Goal: Task Accomplishment & Management: Manage account settings

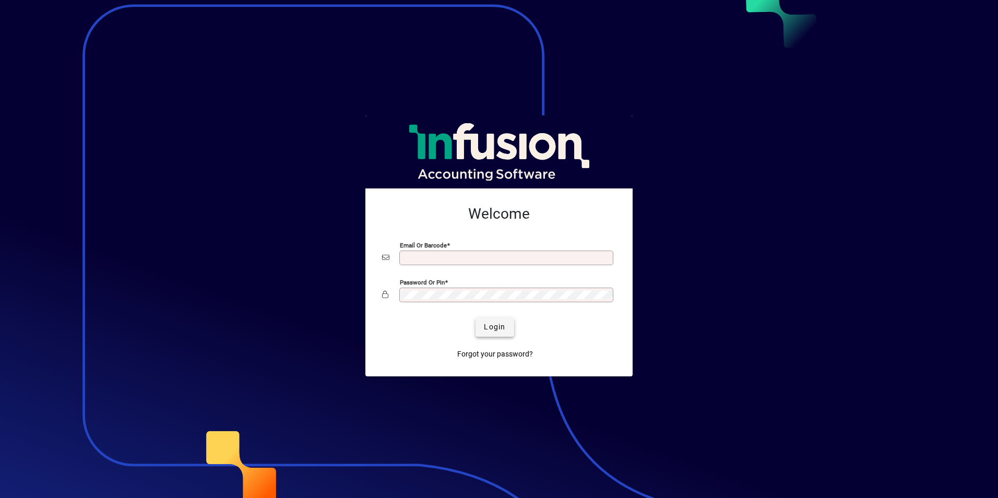
type input "**********"
click at [485, 326] on span "Login" at bounding box center [494, 326] width 21 height 11
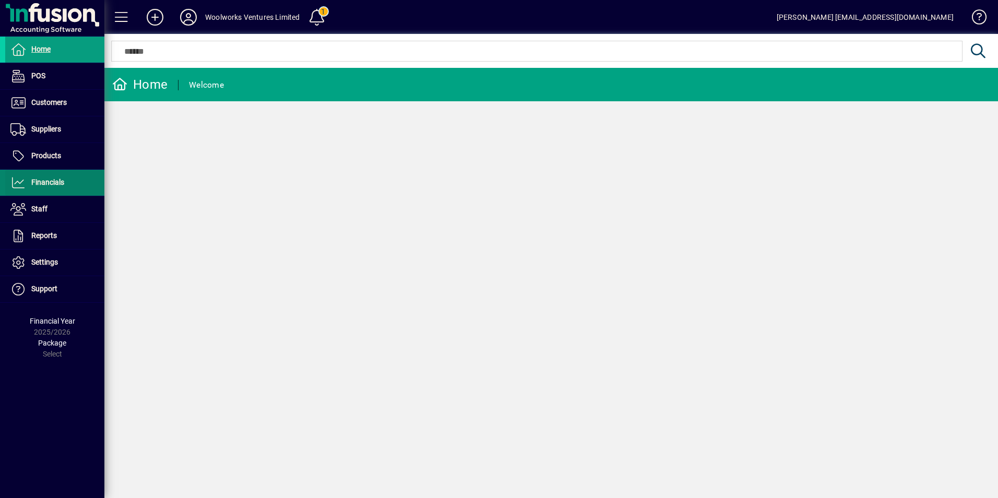
click at [48, 188] on span "Financials" at bounding box center [34, 182] width 59 height 13
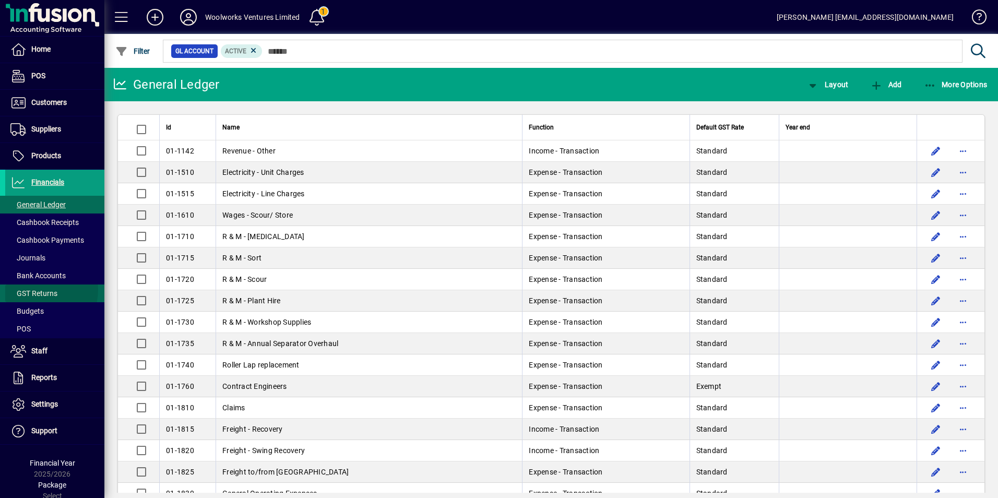
click at [40, 290] on span "GST Returns" at bounding box center [33, 293] width 47 height 8
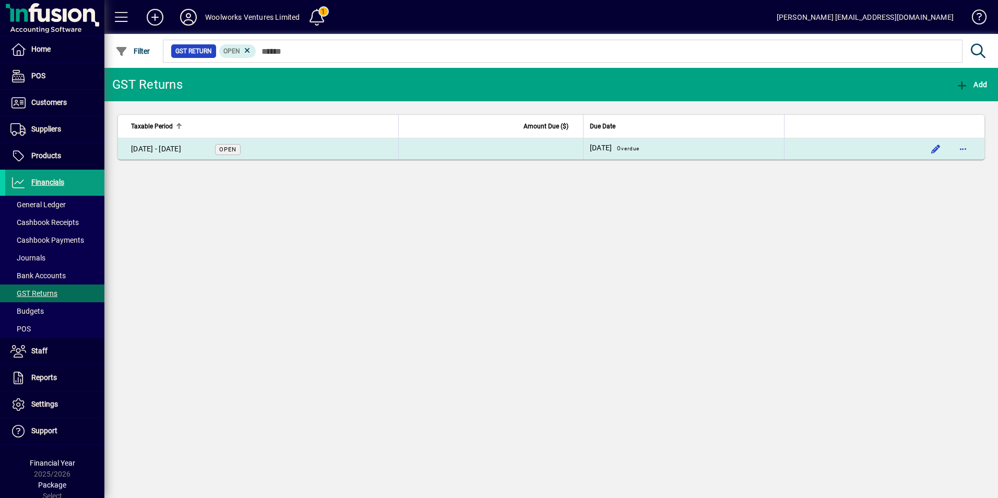
click at [348, 149] on td "[DATE] - [DATE] Open" at bounding box center [258, 148] width 280 height 21
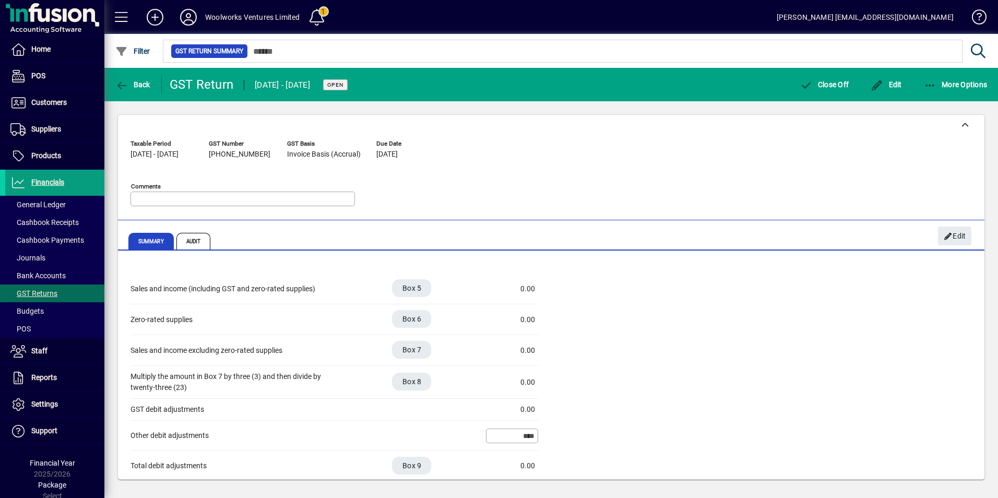
scroll to position [290, 0]
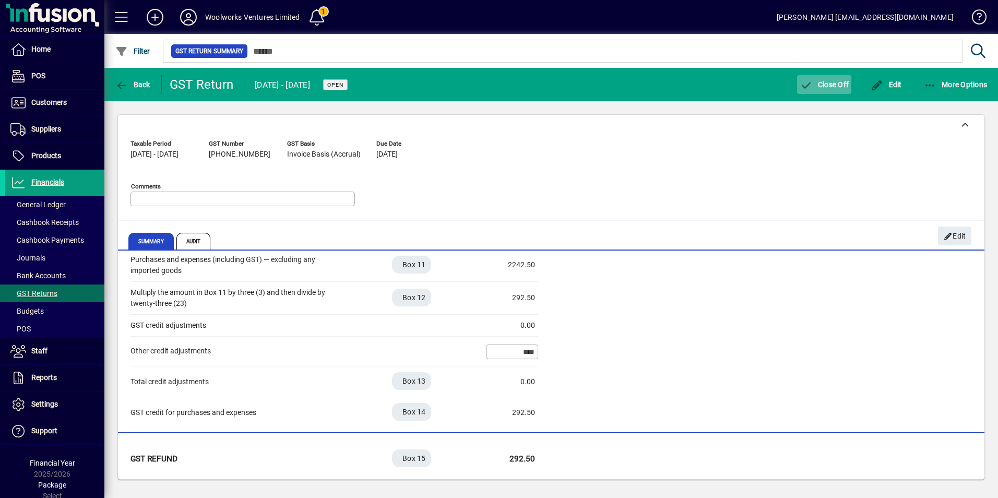
click at [818, 82] on span "Close Off" at bounding box center [823, 84] width 49 height 8
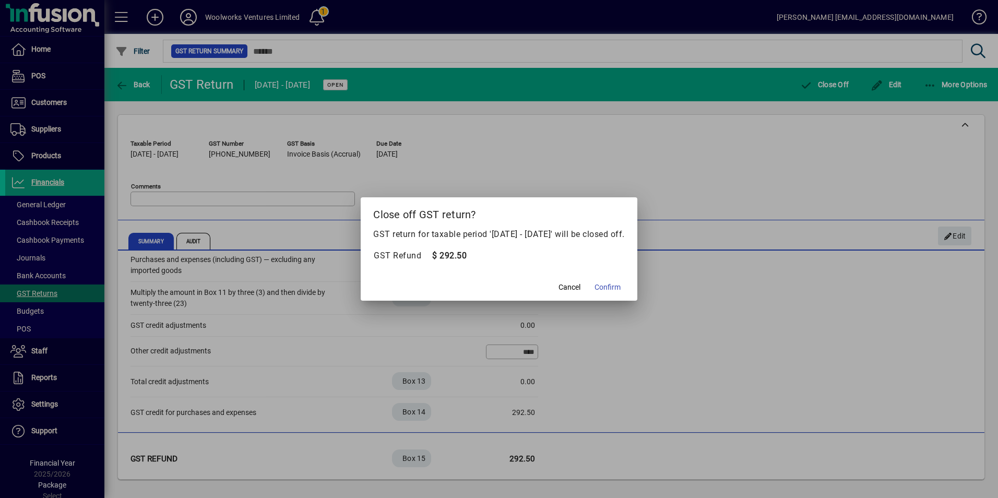
click at [616, 286] on span "Confirm" at bounding box center [607, 287] width 26 height 11
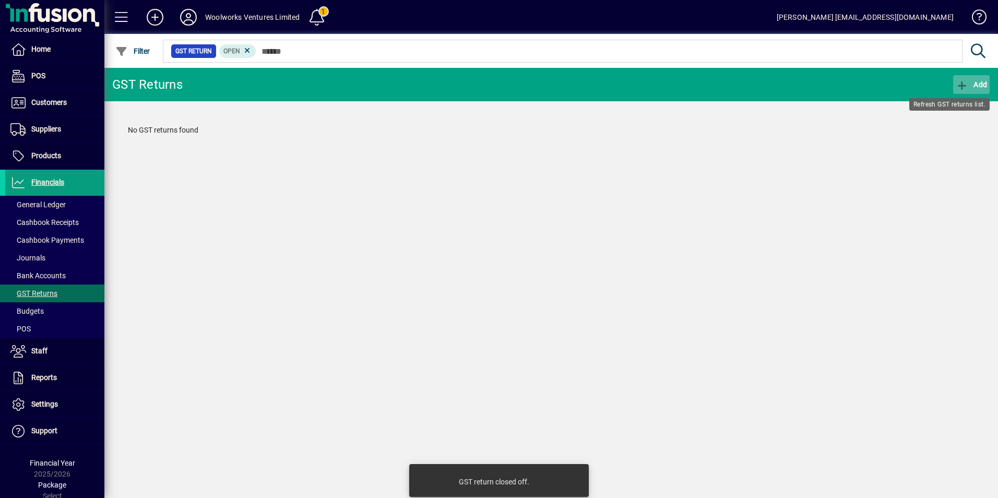
click at [968, 81] on span "Add" at bounding box center [970, 84] width 31 height 8
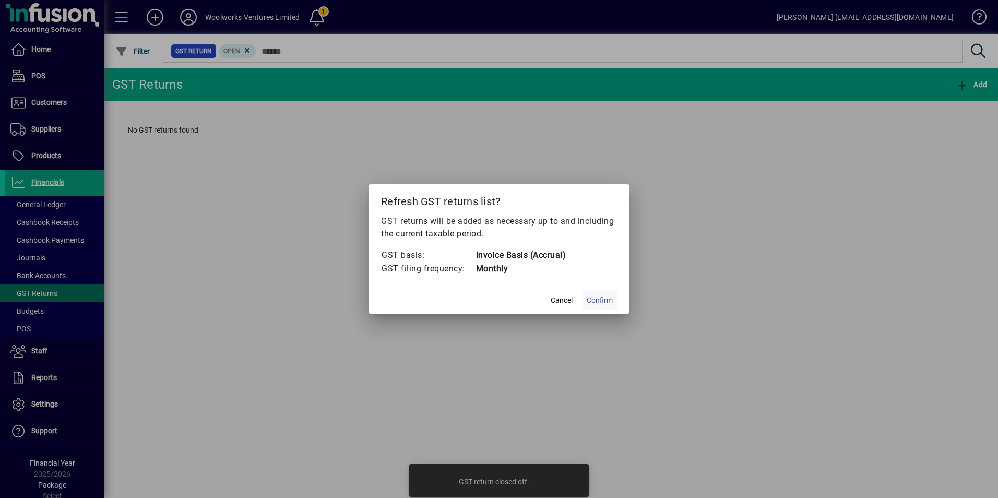
click at [597, 295] on span "Confirm" at bounding box center [599, 300] width 26 height 11
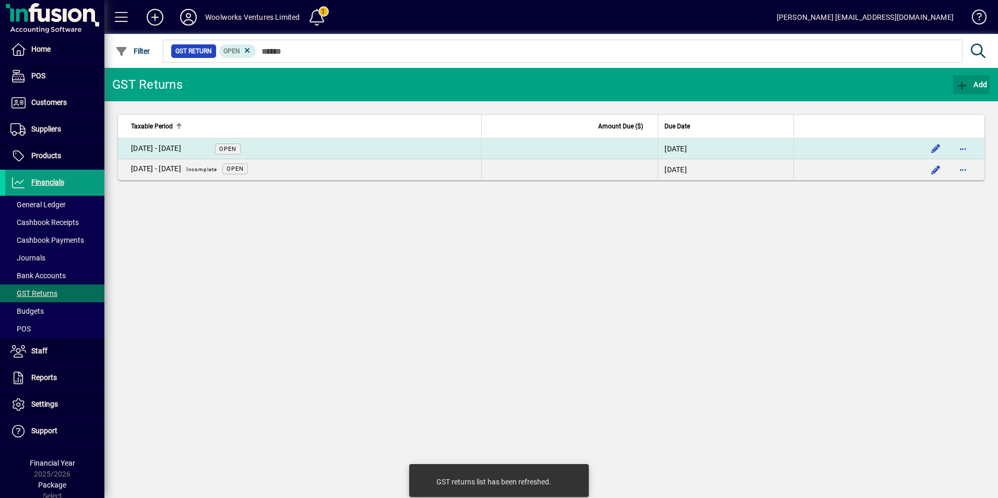
click at [333, 147] on td "[DATE] - [DATE] Open" at bounding box center [299, 148] width 363 height 21
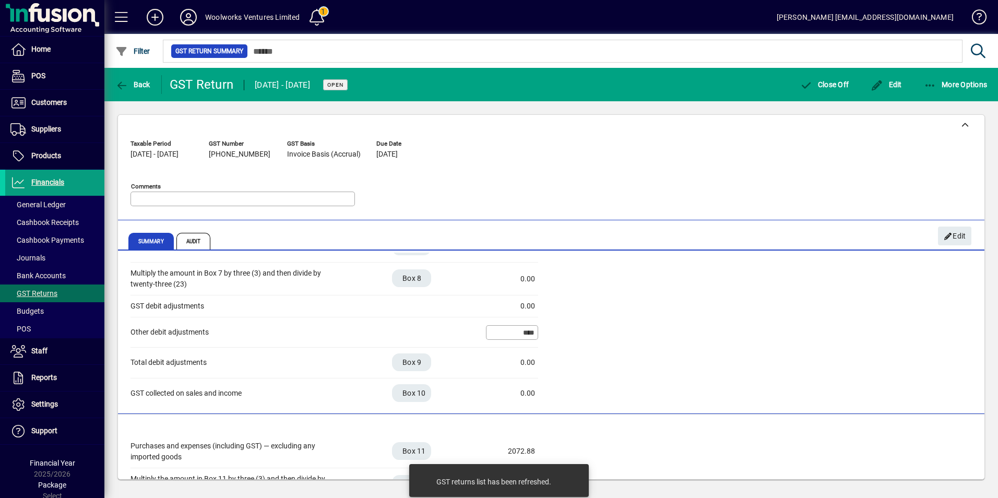
scroll to position [104, 0]
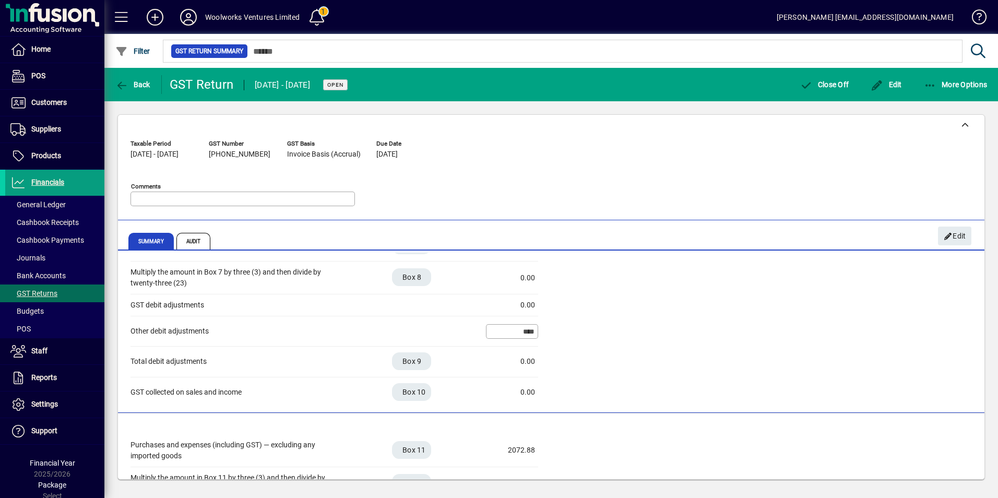
click at [509, 330] on input "****" at bounding box center [512, 331] width 49 height 8
click at [952, 234] on span "Edit" at bounding box center [954, 235] width 22 height 17
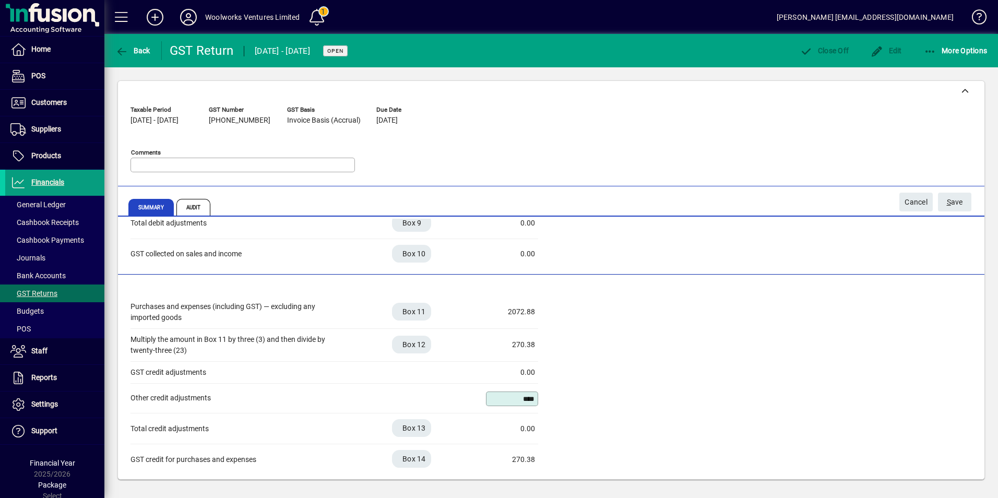
scroll to position [157, 0]
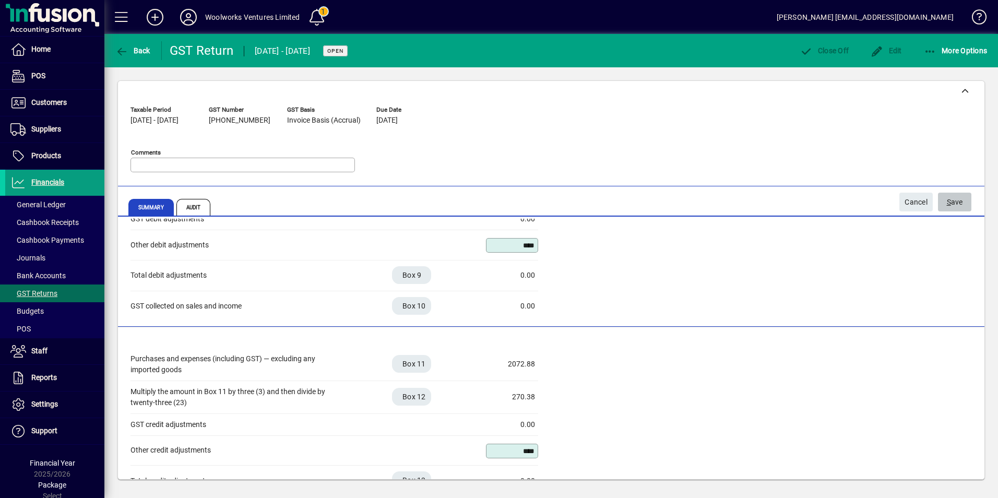
click at [946, 198] on span "S" at bounding box center [948, 202] width 4 height 8
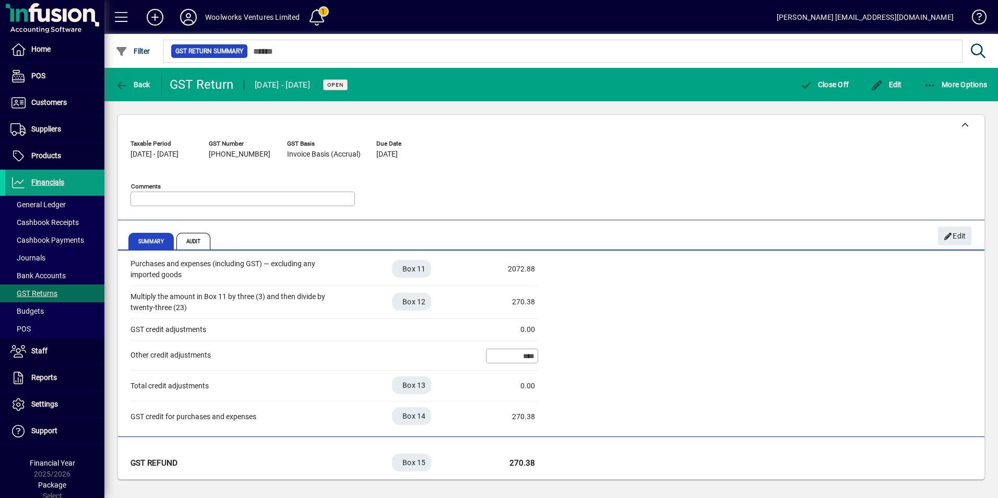
scroll to position [290, 0]
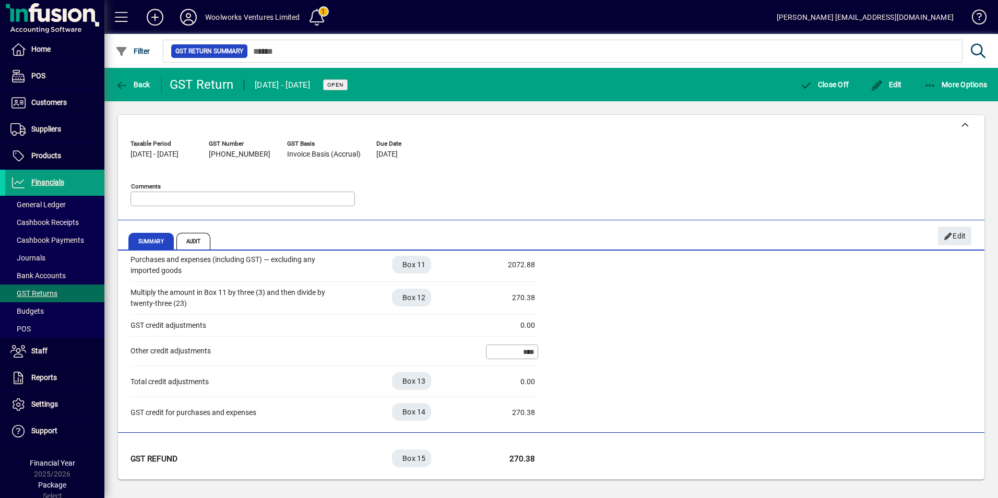
click at [736, 333] on div "Purchases and expenses (including GST) — excluding any imported goods Box 11 20…" at bounding box center [550, 338] width 841 height 179
click at [54, 149] on span at bounding box center [54, 155] width 99 height 25
